Goal: Task Accomplishment & Management: Complete application form

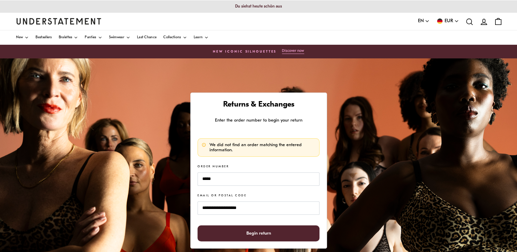
click at [266, 231] on span "Begin return" at bounding box center [259, 233] width 25 height 15
drag, startPoint x: 215, startPoint y: 179, endPoint x: 193, endPoint y: 177, distance: 22.0
click at [193, 177] on div "**********" at bounding box center [259, 171] width 137 height 156
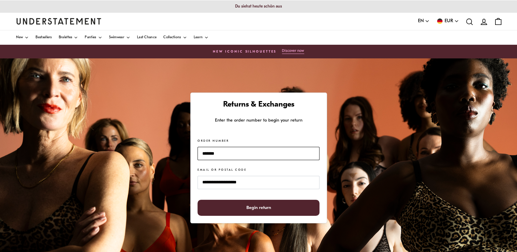
type input "*******"
click at [198, 200] on button "Begin return" at bounding box center [259, 208] width 122 height 16
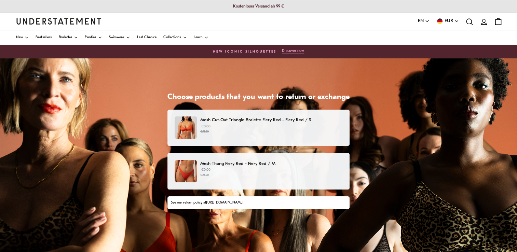
click at [276, 169] on p "€0.00 €23.20" at bounding box center [271, 173] width 142 height 10
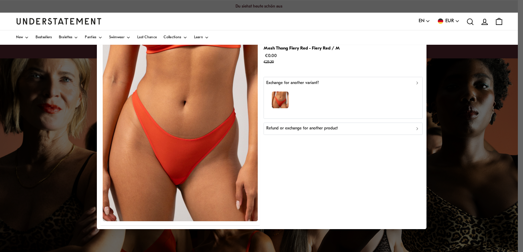
click at [417, 83] on icon "button" at bounding box center [416, 83] width 1 height 2
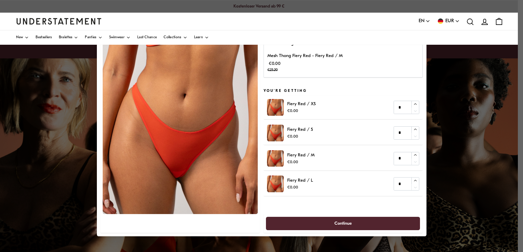
click at [417, 83] on div "You're returning Mesh Thong Fiery Red - Fiery Red / M €0.00 €23.20 You're getti…" at bounding box center [342, 126] width 159 height 214
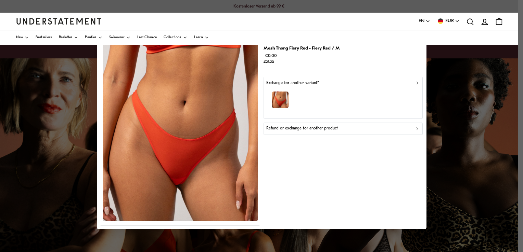
click at [295, 127] on p "Refund or exchange for another product" at bounding box center [301, 129] width 71 height 6
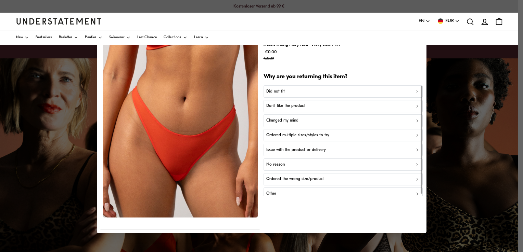
click at [279, 133] on p "Ordered multiple sizes/styles to try" at bounding box center [297, 135] width 63 height 6
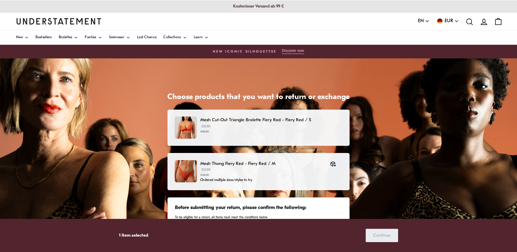
click at [281, 128] on p "€0.00 €55.20" at bounding box center [271, 129] width 142 height 10
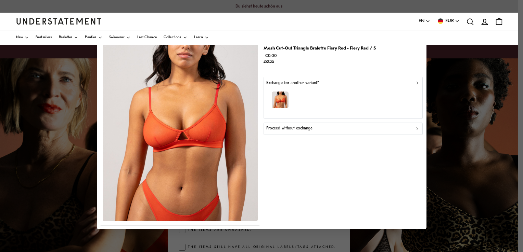
click at [290, 130] on p "Proceed without exchange" at bounding box center [289, 129] width 46 height 6
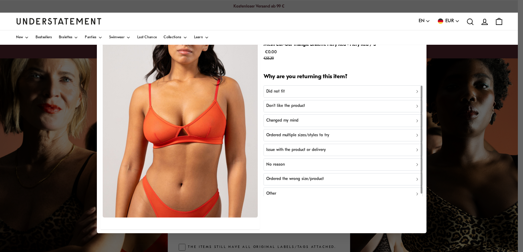
click at [284, 134] on p "Ordered multiple sizes/styles to try" at bounding box center [297, 135] width 63 height 6
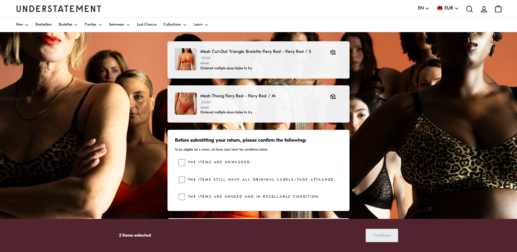
scroll to position [34, 0]
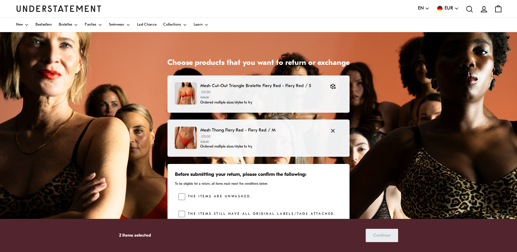
click at [239, 131] on p "Mesh Thong Fiery Red - Fiery Red / M" at bounding box center [261, 130] width 123 height 7
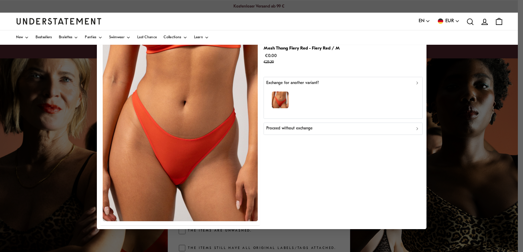
click at [278, 130] on p "Proceed without exchange" at bounding box center [289, 129] width 46 height 6
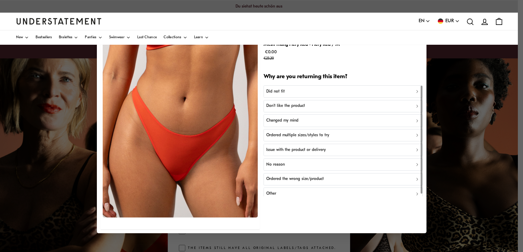
click at [275, 135] on p "Ordered multiple sizes/styles to try" at bounding box center [297, 135] width 63 height 6
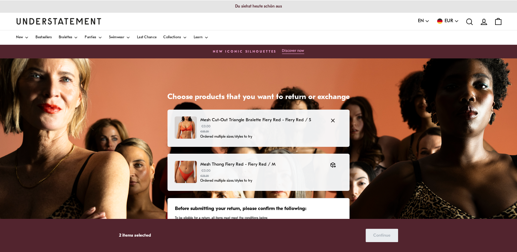
click at [262, 128] on p "€0.00 €55.20" at bounding box center [261, 129] width 123 height 10
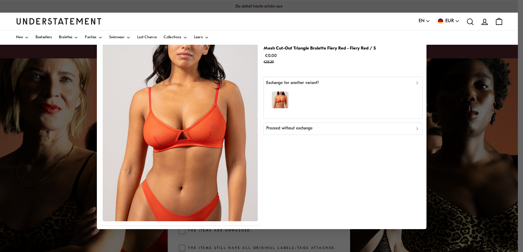
click at [278, 130] on p "Proceed without exchange" at bounding box center [289, 129] width 46 height 6
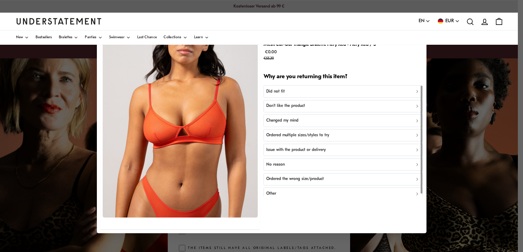
click at [270, 136] on p "Ordered multiple sizes/styles to try" at bounding box center [297, 135] width 63 height 6
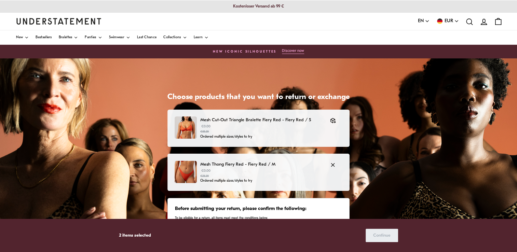
click at [277, 167] on p "Mesh Thong Fiery Red - Fiery Red / M" at bounding box center [261, 164] width 123 height 7
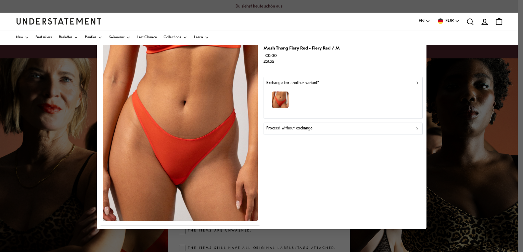
click at [295, 132] on button "Proceed without exchange" at bounding box center [342, 129] width 159 height 12
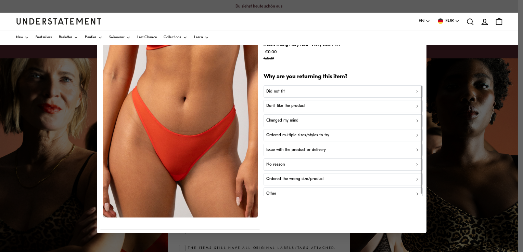
click at [280, 134] on p "Ordered multiple sizes/styles to try" at bounding box center [297, 135] width 63 height 6
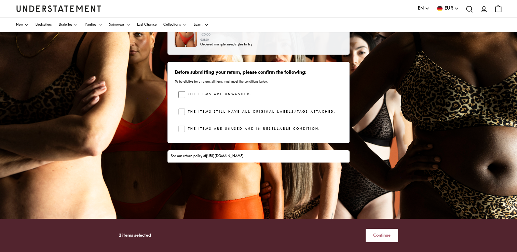
scroll to position [148, 0]
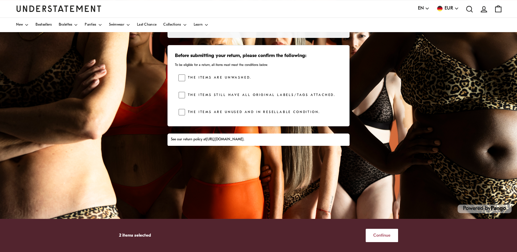
click at [383, 232] on span "Continue" at bounding box center [381, 235] width 17 height 13
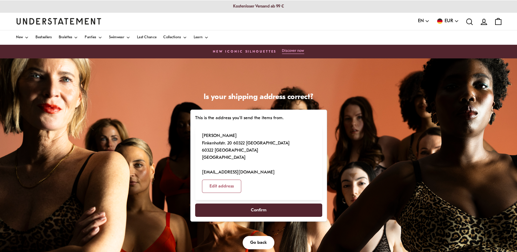
click at [237, 210] on span "Confirm" at bounding box center [258, 210] width 112 height 13
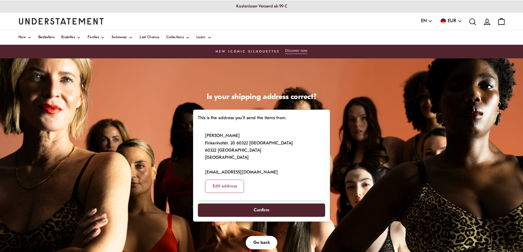
select select "**"
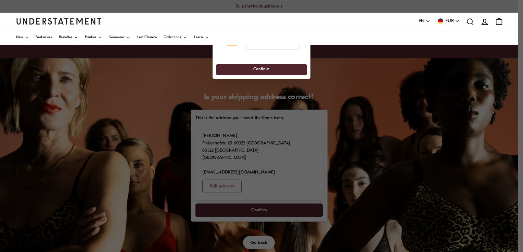
click at [379, 125] on div at bounding box center [261, 126] width 523 height 252
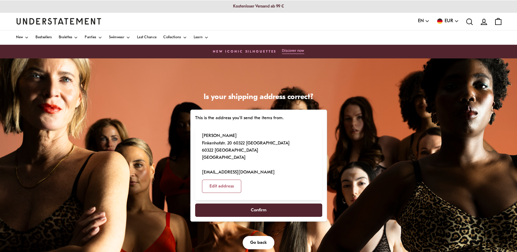
click at [244, 214] on span "Confirm" at bounding box center [258, 210] width 112 height 13
click at [272, 211] on span "Confirm" at bounding box center [258, 210] width 112 height 13
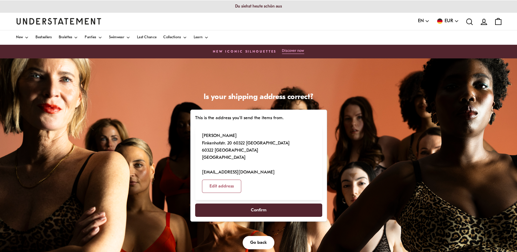
click at [272, 211] on span "Confirm" at bounding box center [258, 210] width 112 height 13
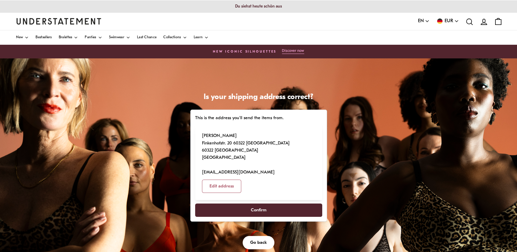
click at [272, 211] on span "Confirm" at bounding box center [258, 210] width 112 height 13
click at [223, 185] on span "Edit address" at bounding box center [222, 186] width 24 height 13
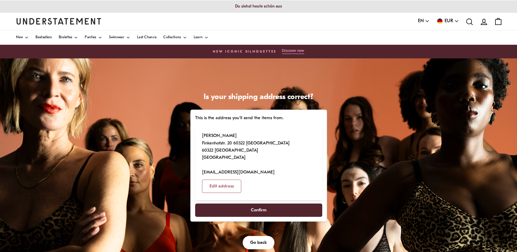
select select "**"
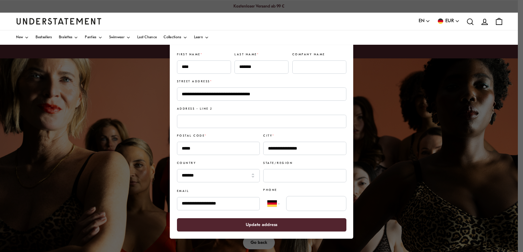
click at [273, 226] on span "Update address" at bounding box center [261, 225] width 31 height 13
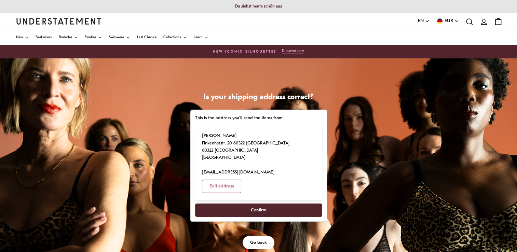
click at [283, 210] on span "Confirm" at bounding box center [258, 210] width 112 height 13
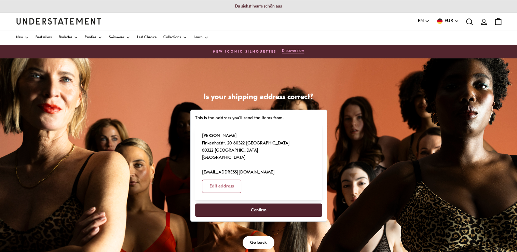
click at [283, 210] on span "Confirm" at bounding box center [258, 210] width 112 height 13
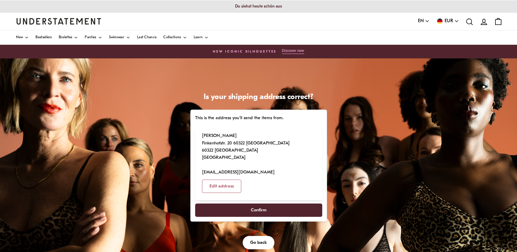
click at [283, 210] on span "Confirm" at bounding box center [258, 210] width 112 height 13
click at [257, 209] on span "Confirm" at bounding box center [259, 210] width 16 height 13
click at [258, 209] on span "Confirm" at bounding box center [259, 210] width 16 height 13
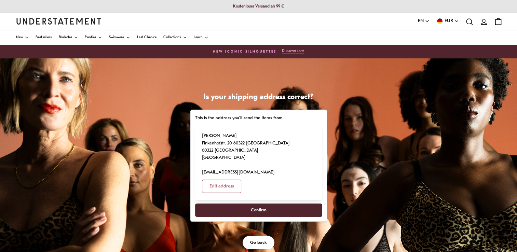
click at [258, 209] on span "Confirm" at bounding box center [259, 210] width 16 height 13
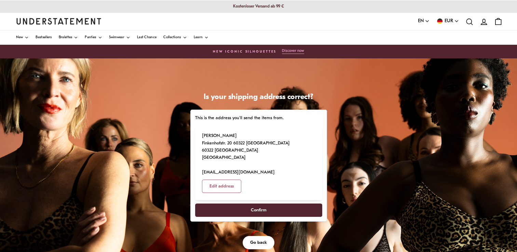
click at [258, 209] on span "Confirm" at bounding box center [259, 210] width 16 height 13
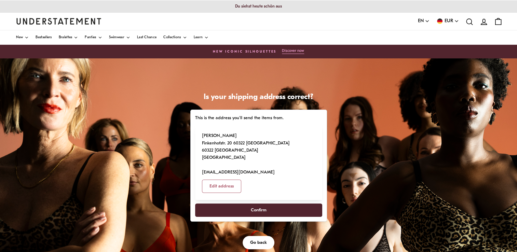
click at [258, 209] on span "Confirm" at bounding box center [259, 210] width 16 height 13
click at [259, 209] on span "Confirm" at bounding box center [259, 210] width 16 height 13
click at [231, 208] on span "Confirm" at bounding box center [258, 210] width 112 height 13
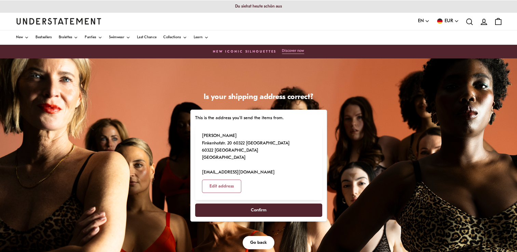
click at [231, 208] on span "Confirm" at bounding box center [258, 210] width 112 height 13
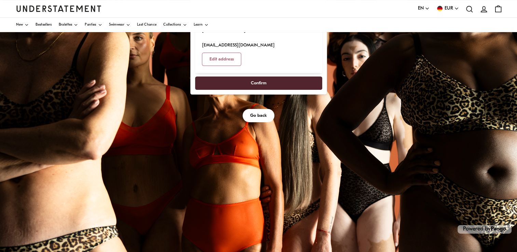
scroll to position [137, 0]
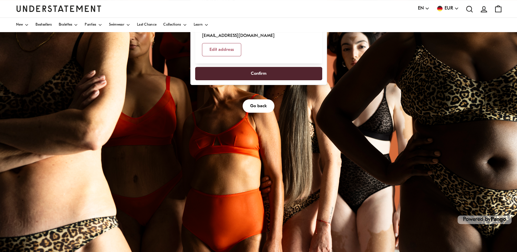
click at [259, 106] on span "Go back" at bounding box center [258, 106] width 17 height 13
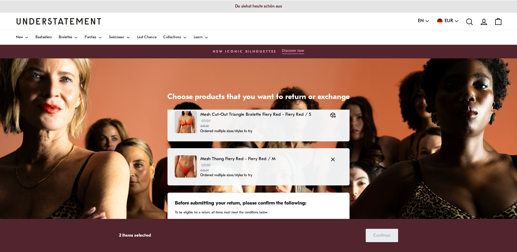
click at [246, 159] on p "Mesh Thong Fiery Red - Fiery Red / M" at bounding box center [261, 159] width 123 height 7
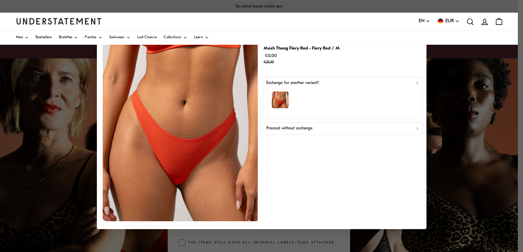
click at [305, 129] on p "Proceed without exchange" at bounding box center [289, 129] width 46 height 6
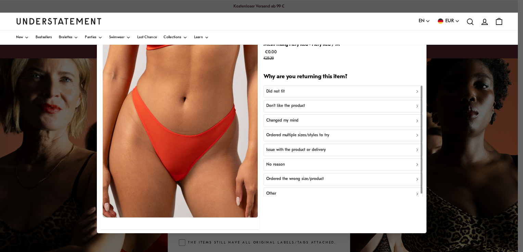
click at [276, 135] on p "Ordered multiple sizes/styles to try" at bounding box center [297, 135] width 63 height 6
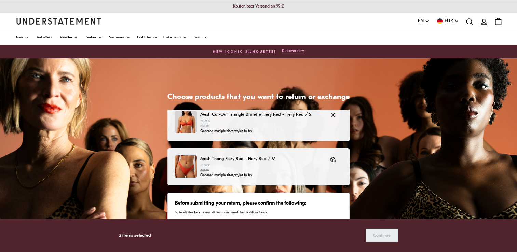
click at [313, 120] on p "€0.00 €55.20" at bounding box center [261, 124] width 123 height 10
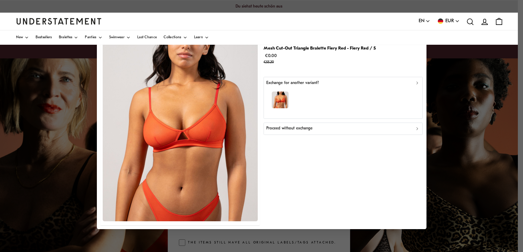
click at [280, 131] on p "Proceed without exchange" at bounding box center [289, 129] width 46 height 6
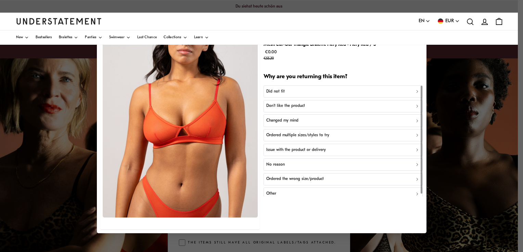
click at [279, 136] on p "Ordered multiple sizes/styles to try" at bounding box center [297, 135] width 63 height 6
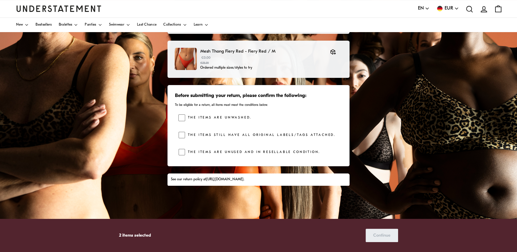
scroll to position [148, 0]
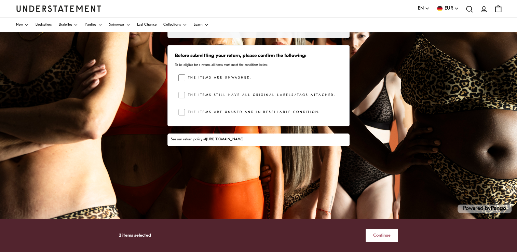
click at [378, 235] on span "Continue" at bounding box center [381, 235] width 17 height 13
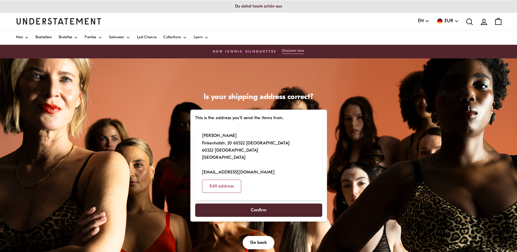
click at [256, 212] on span "Confirm" at bounding box center [259, 210] width 16 height 13
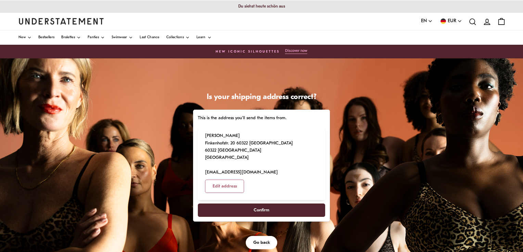
select select "**"
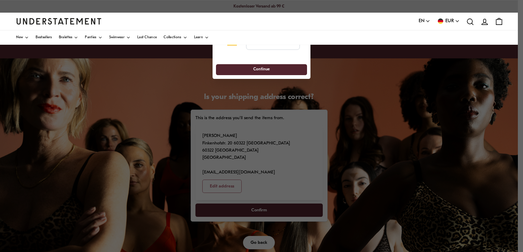
click at [306, 71] on div "**********" at bounding box center [261, 53] width 98 height 51
click at [301, 55] on div "**********" at bounding box center [261, 42] width 91 height 29
click at [289, 49] on input "tel" at bounding box center [273, 42] width 54 height 15
type input "**********"
click at [290, 68] on span "Continue" at bounding box center [261, 70] width 78 height 11
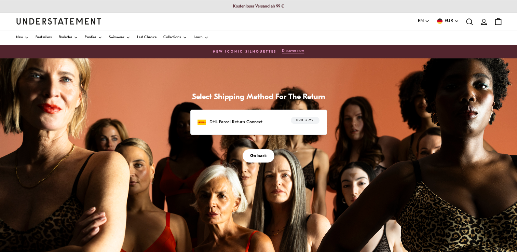
click at [311, 120] on span "EUR 5.99" at bounding box center [305, 120] width 17 height 7
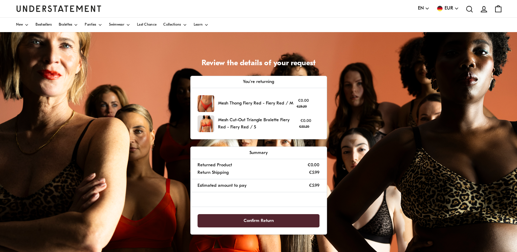
scroll to position [68, 0]
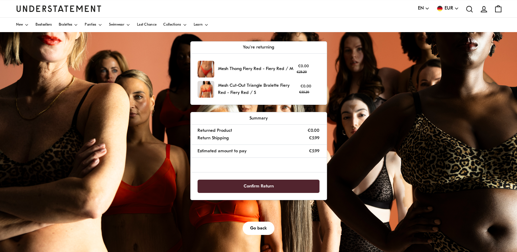
click at [241, 188] on span "Confirm Return" at bounding box center [258, 186] width 107 height 13
